Goal: Information Seeking & Learning: Find specific page/section

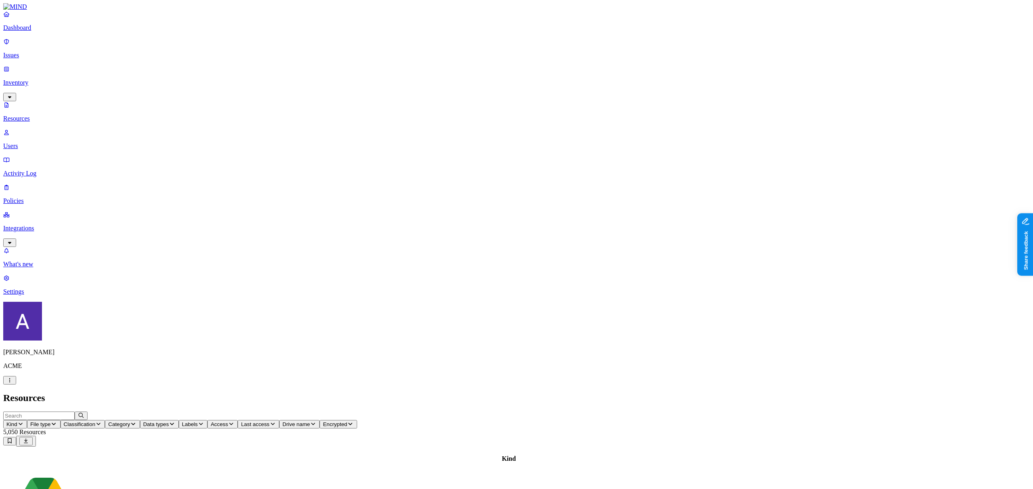
click at [24, 421] on icon "button" at bounding box center [20, 423] width 6 height 5
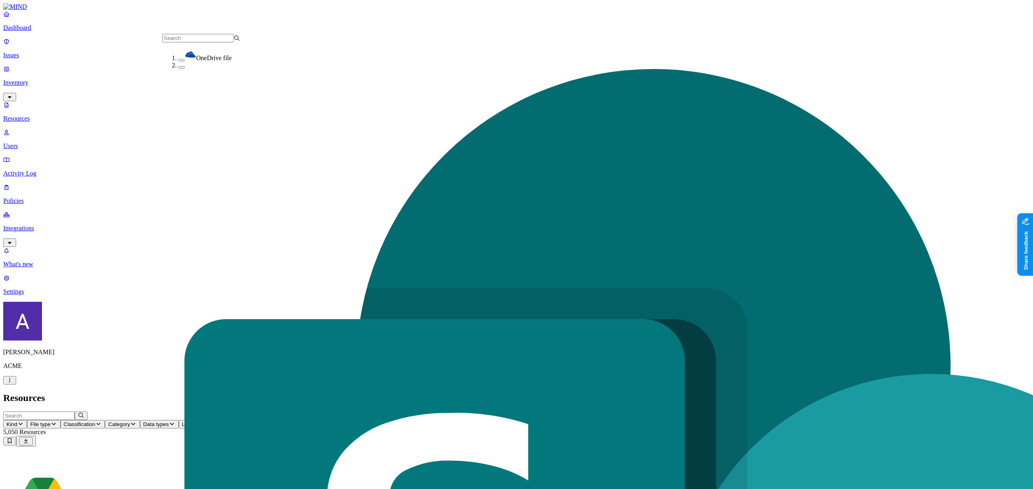
click at [272, 392] on h2 "Resources" at bounding box center [516, 397] width 1026 height 11
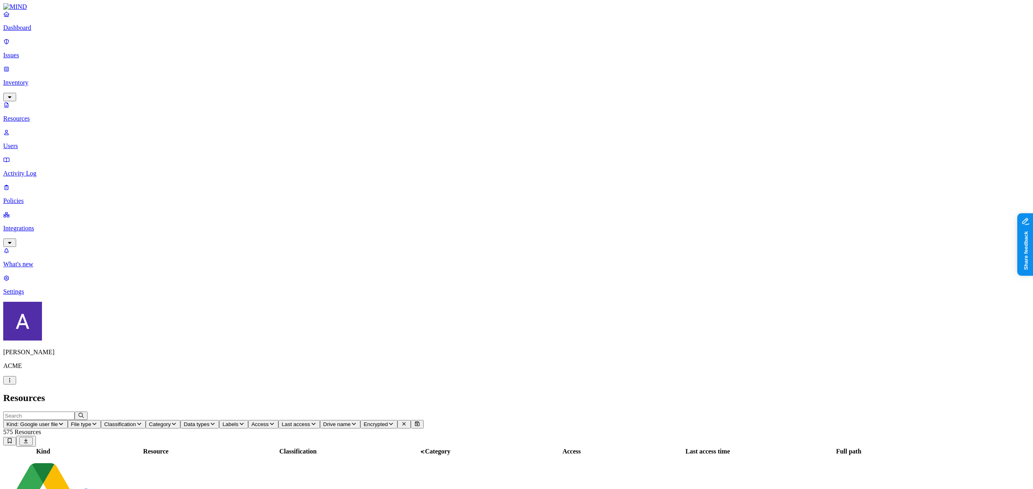
click at [200, 456] on td "Untitled document" at bounding box center [155, 496] width 145 height 80
click at [58, 421] on span "Kind: Google user file" at bounding box center [31, 424] width 51 height 6
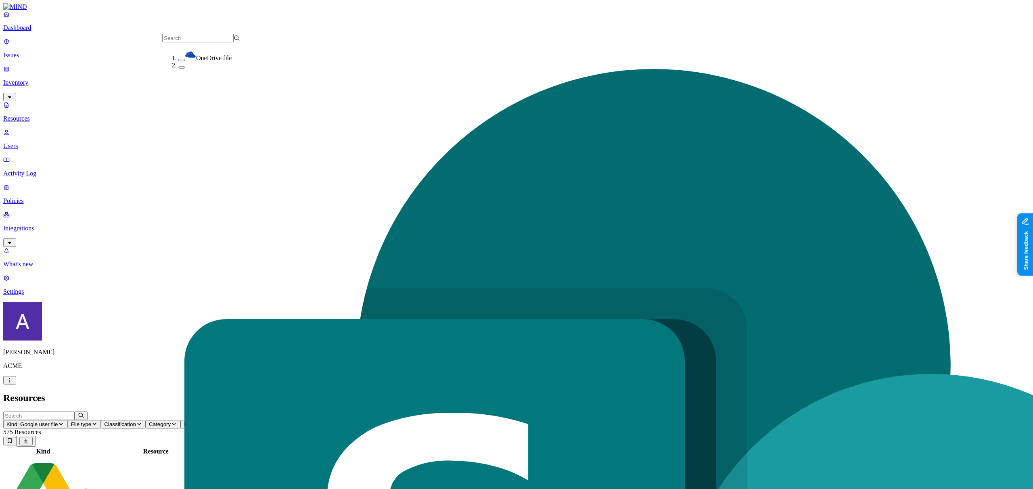
click at [341, 392] on h2 "Resources" at bounding box center [516, 397] width 1026 height 11
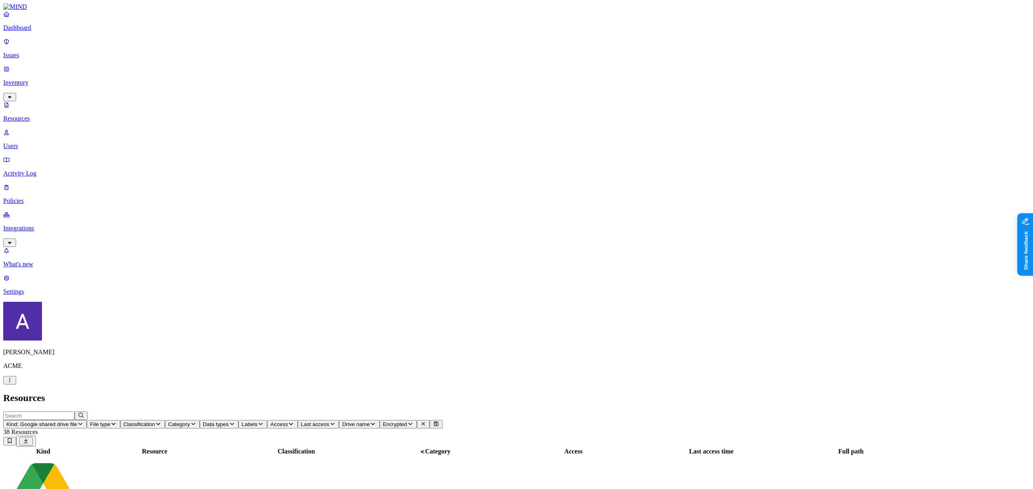
click at [226, 456] on td "Untitled document" at bounding box center [154, 496] width 143 height 80
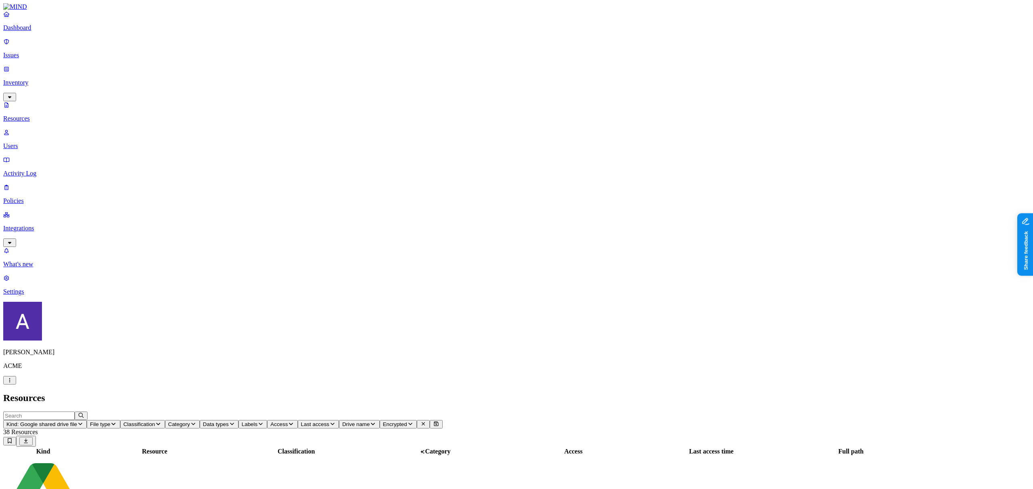
drag, startPoint x: 1021, startPoint y: 69, endPoint x: 916, endPoint y: 69, distance: 104.5
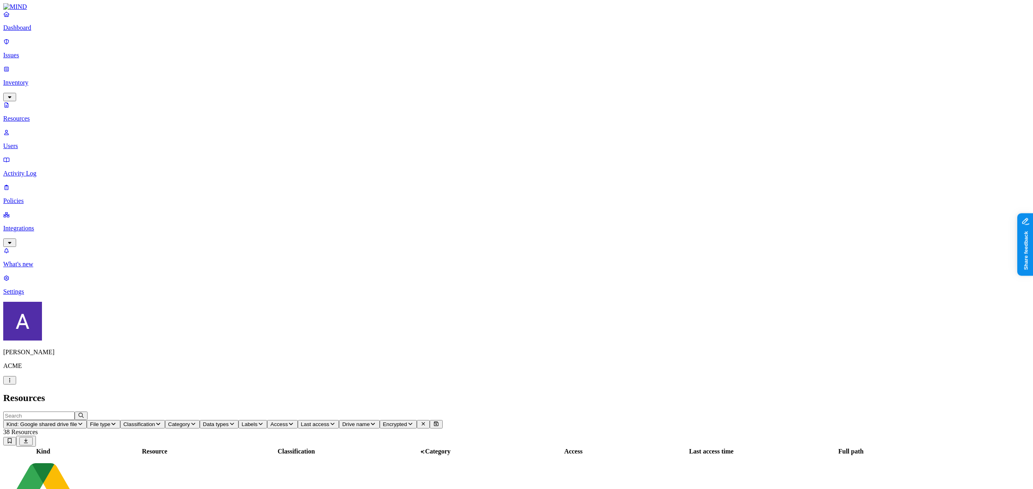
copy span "Corporate cloud compute"
